Goal: Navigation & Orientation: Find specific page/section

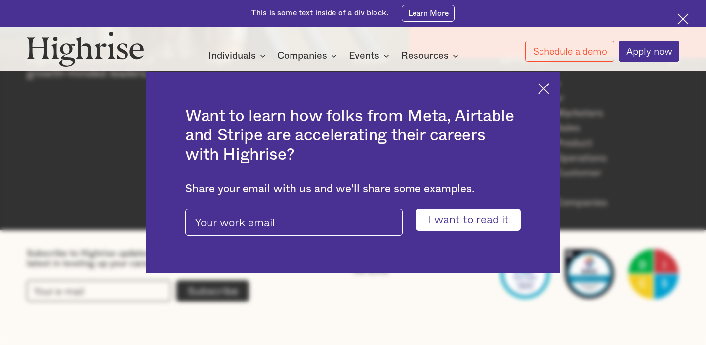
scroll to position [1488, 0]
click at [551, 86] on div "Want to learn how folks from Meta, Airtable and Stripe are accelerating their c…" at bounding box center [353, 173] width 415 height 202
click at [544, 89] on img at bounding box center [543, 88] width 11 height 11
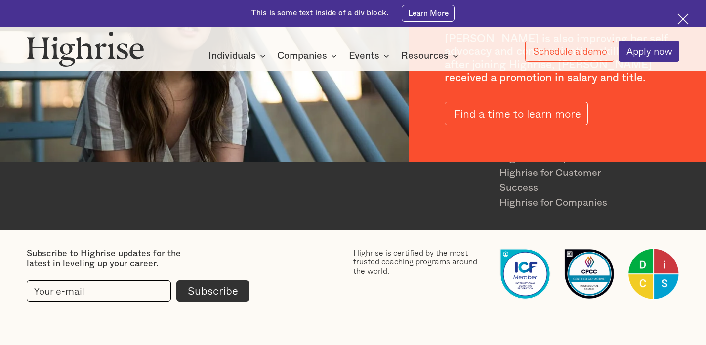
scroll to position [1511, 0]
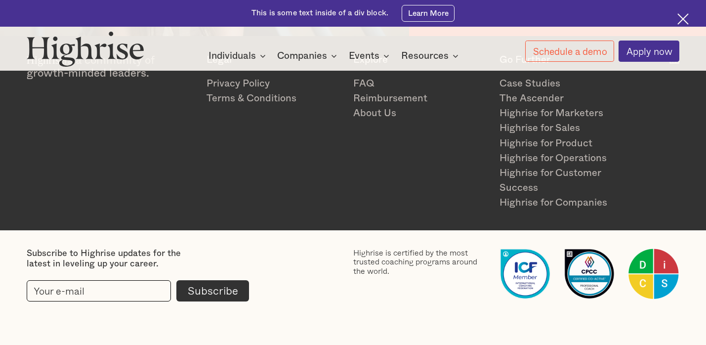
click at [684, 19] on img at bounding box center [683, 18] width 11 height 11
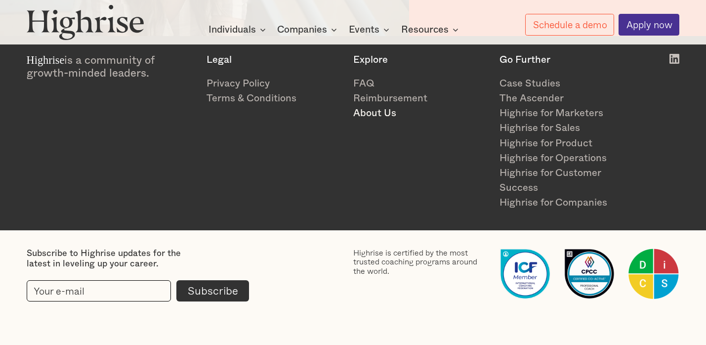
click at [366, 117] on link "About Us" at bounding box center [420, 113] width 135 height 15
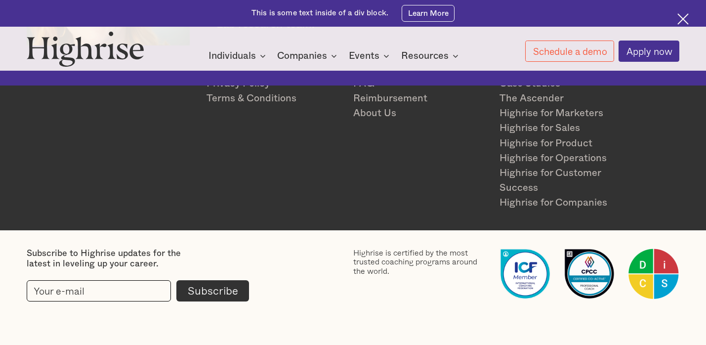
scroll to position [2416, 0]
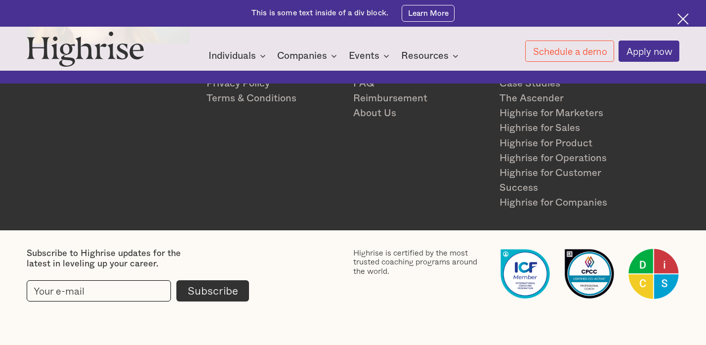
click at [680, 18] on img at bounding box center [683, 18] width 11 height 11
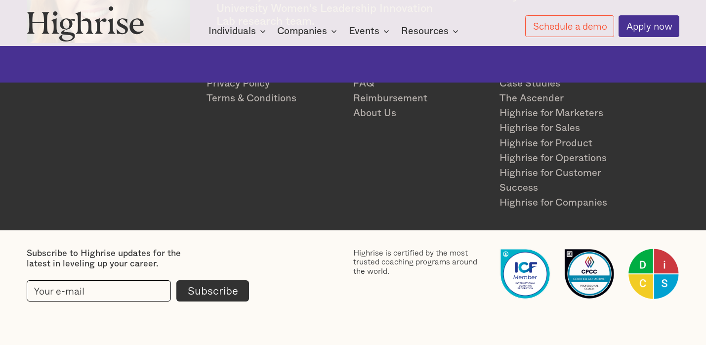
scroll to position [2390, 0]
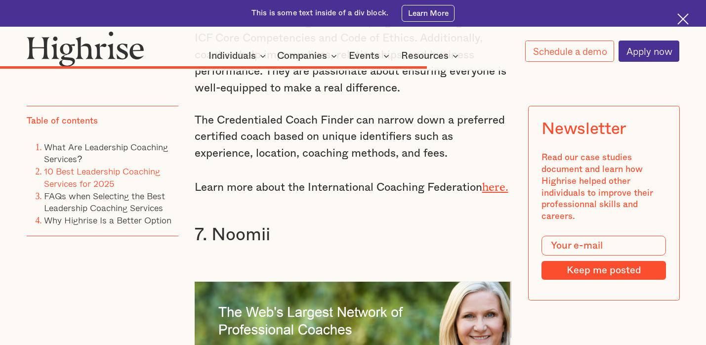
scroll to position [6306, 0]
